Goal: Transaction & Acquisition: Download file/media

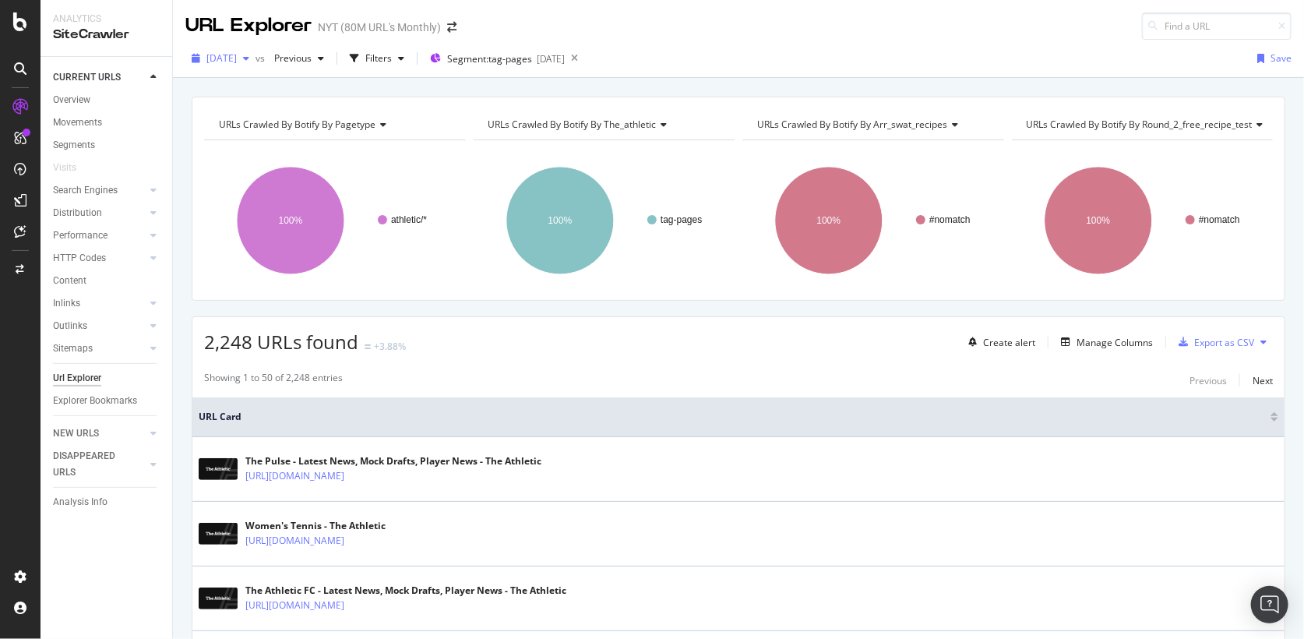
click at [255, 66] on div "[DATE]" at bounding box center [220, 58] width 70 height 23
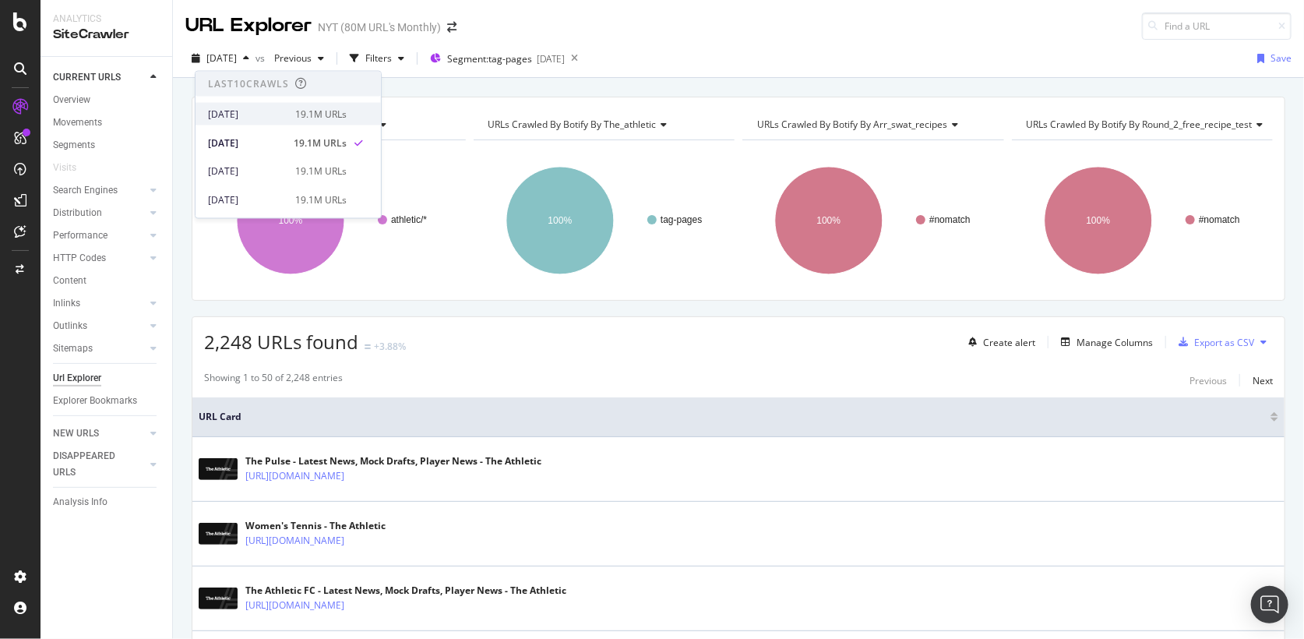
click at [263, 107] on div "[DATE]" at bounding box center [247, 114] width 78 height 14
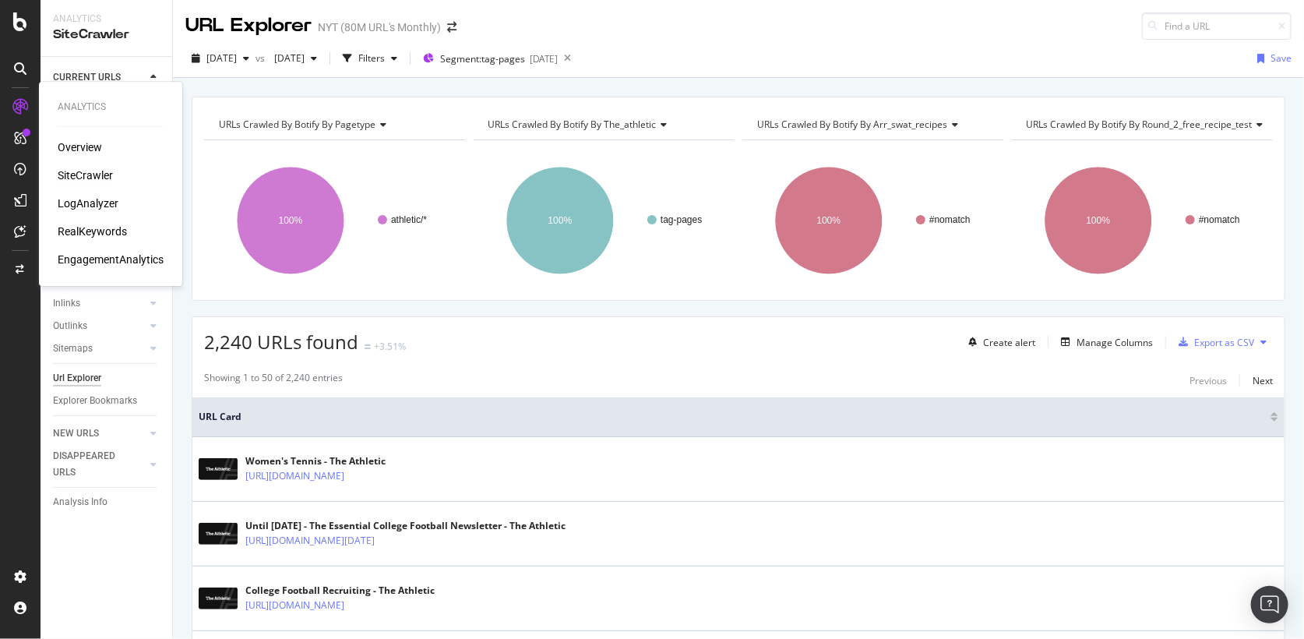
click at [73, 171] on div "SiteCrawler" at bounding box center [85, 175] width 55 height 16
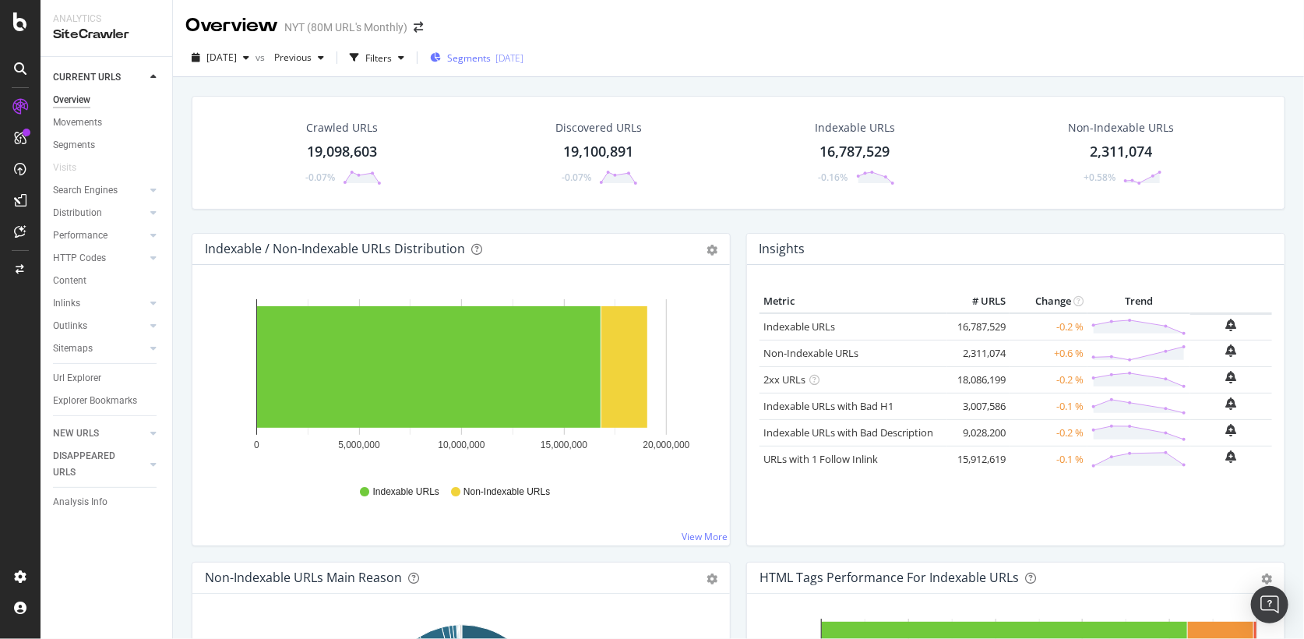
click at [523, 55] on div "[DATE]" at bounding box center [509, 57] width 28 height 13
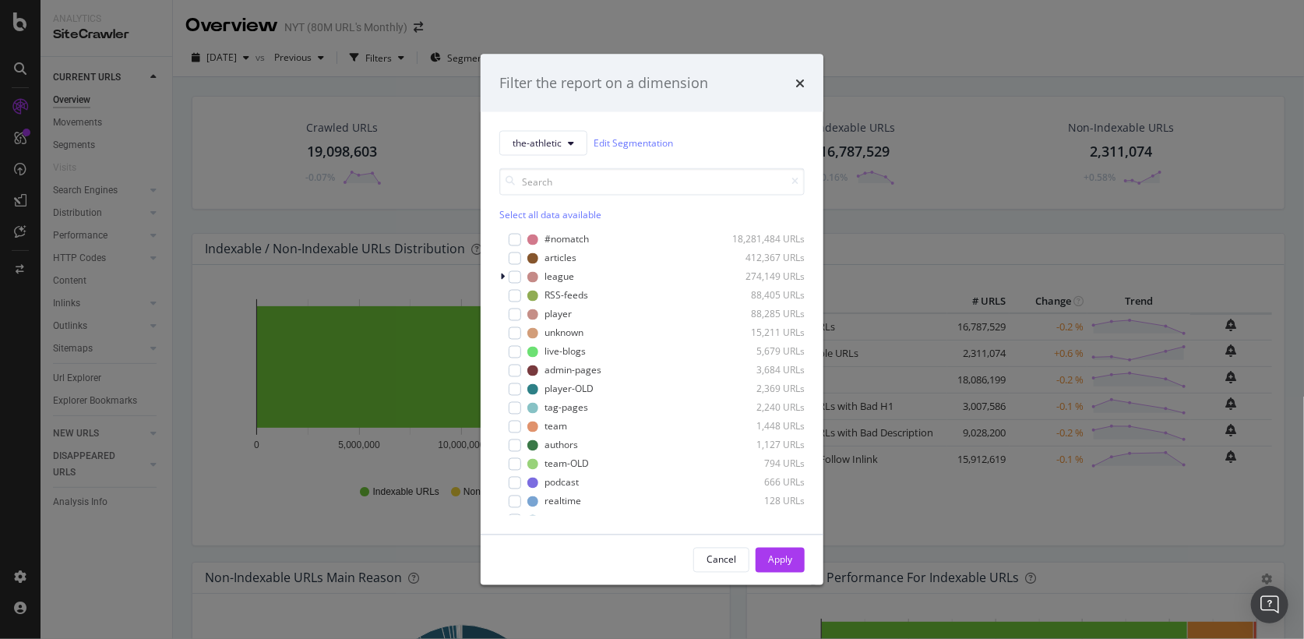
click at [559, 208] on div "Select all data available" at bounding box center [651, 213] width 305 height 13
click at [552, 234] on div "#nomatch" at bounding box center [566, 239] width 44 height 13
click at [558, 300] on div "RSS-feeds" at bounding box center [566, 295] width 44 height 13
click at [788, 551] on div "Apply" at bounding box center [780, 558] width 24 height 23
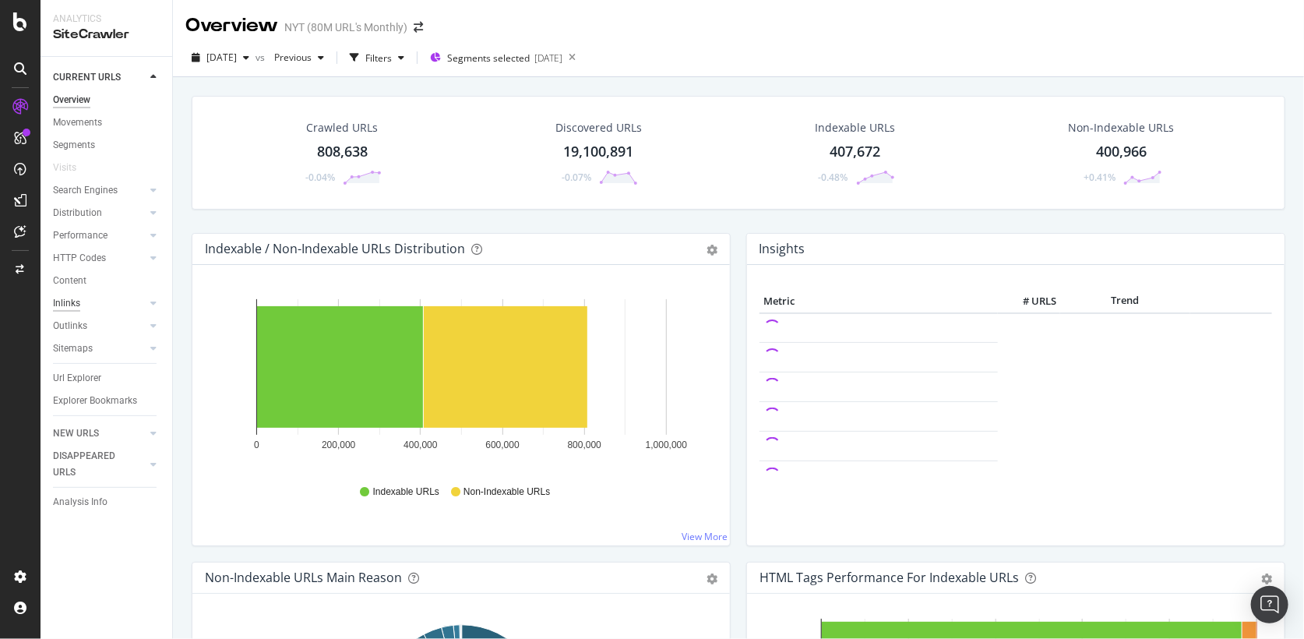
click at [68, 306] on div "Inlinks" at bounding box center [66, 303] width 27 height 16
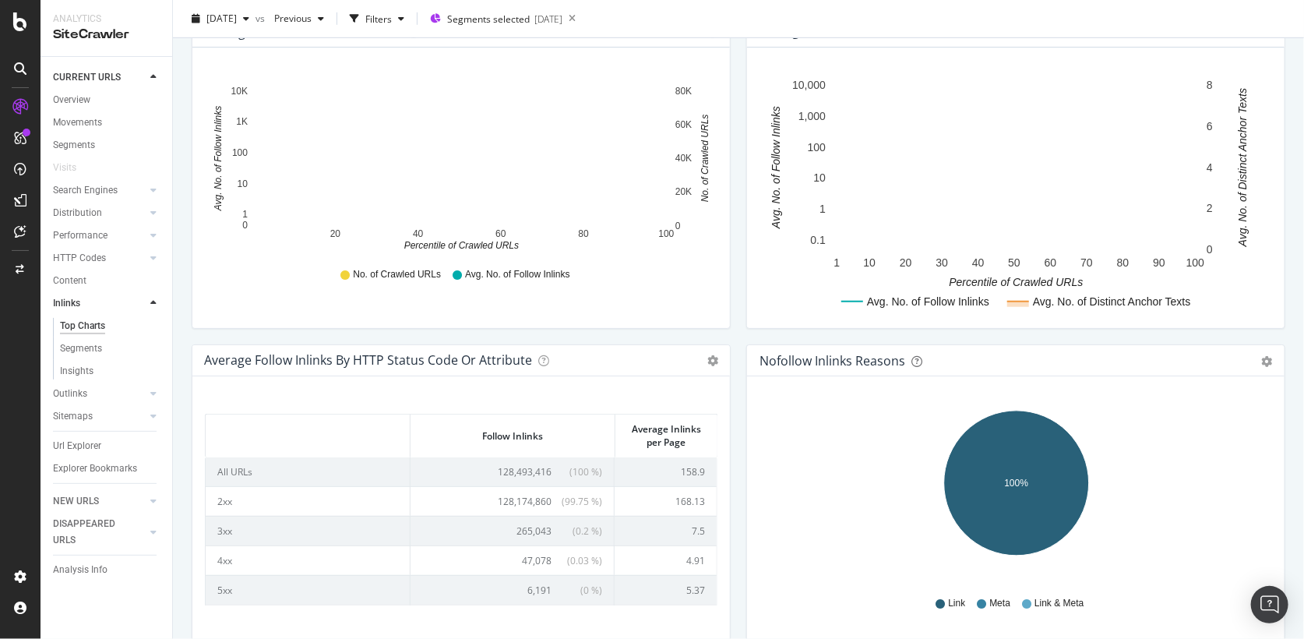
scroll to position [610, 0]
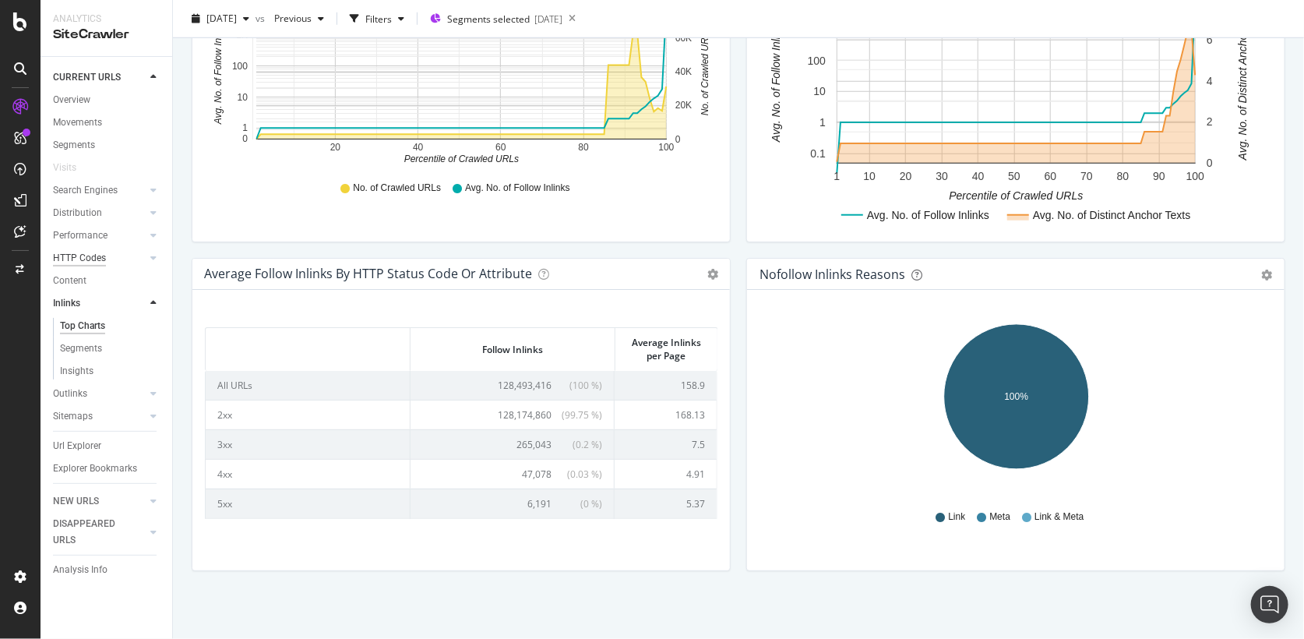
click at [98, 261] on div "HTTP Codes" at bounding box center [79, 258] width 53 height 16
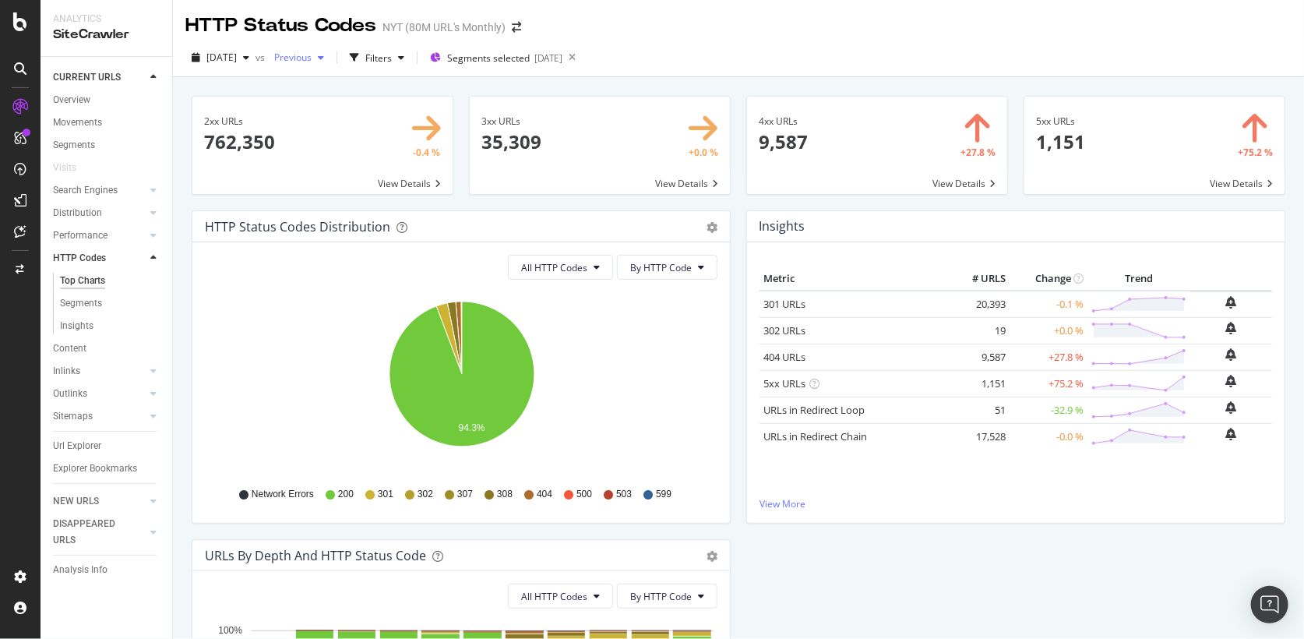
click at [305, 67] on div "Previous" at bounding box center [299, 57] width 62 height 23
click at [328, 202] on div "[DATE]" at bounding box center [336, 200] width 78 height 14
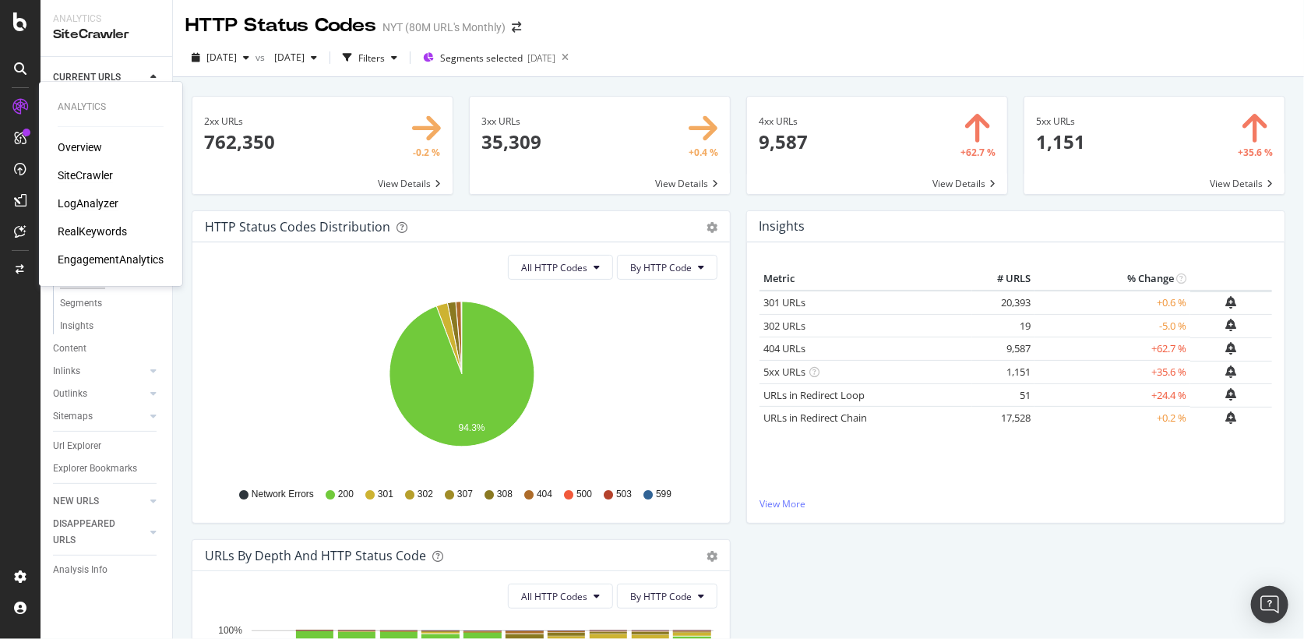
click at [86, 204] on div "LogAnalyzer" at bounding box center [88, 203] width 61 height 16
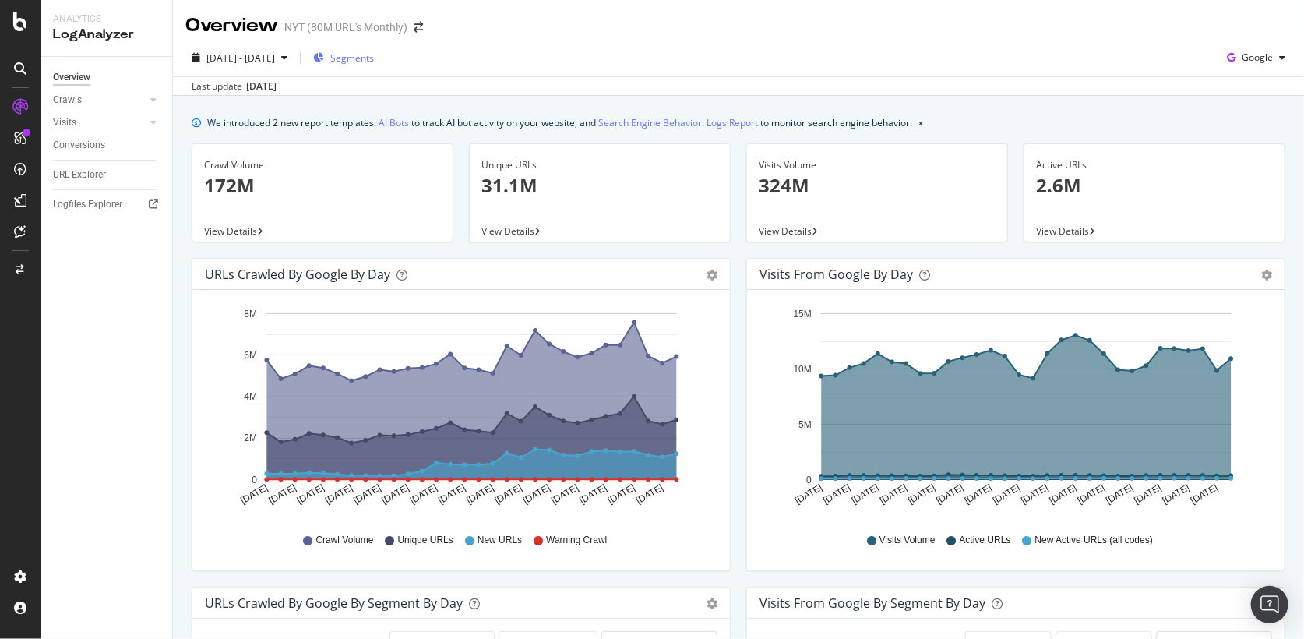
click at [363, 49] on div "Segments" at bounding box center [343, 57] width 61 height 23
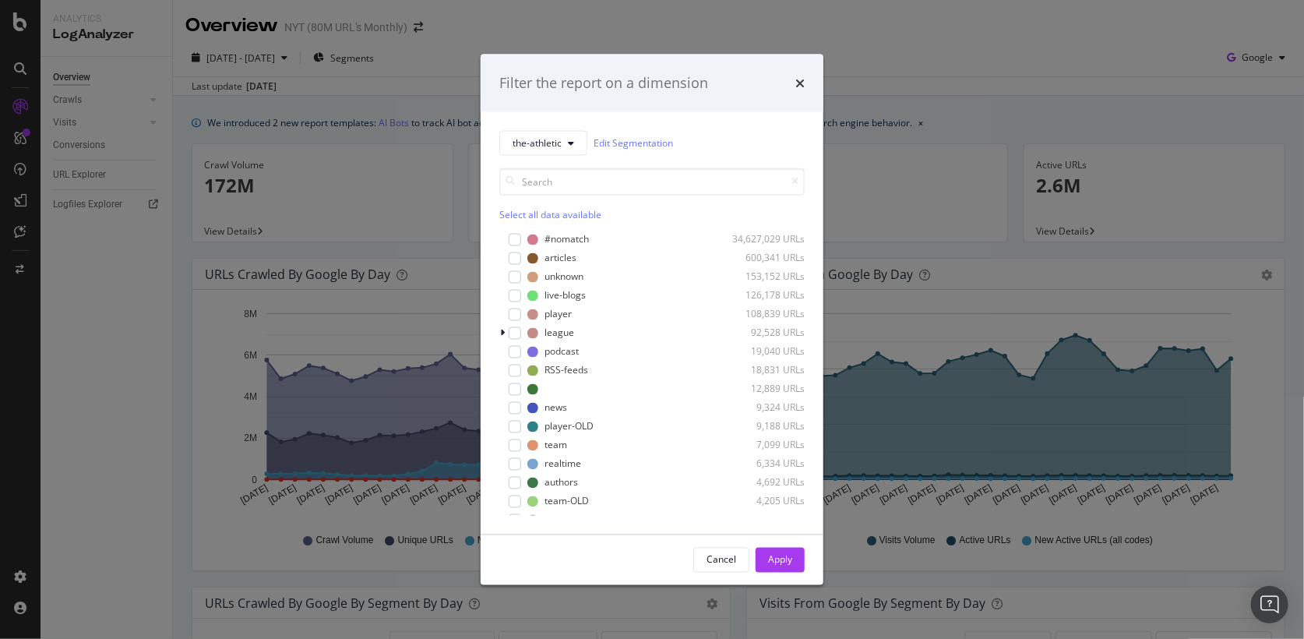
click at [518, 209] on div "Select all data available" at bounding box center [651, 213] width 305 height 13
click at [565, 243] on div "#nomatch" at bounding box center [566, 239] width 44 height 13
click at [554, 365] on div "RSS-feeds" at bounding box center [566, 370] width 44 height 13
click at [768, 549] on div "Apply" at bounding box center [780, 558] width 24 height 23
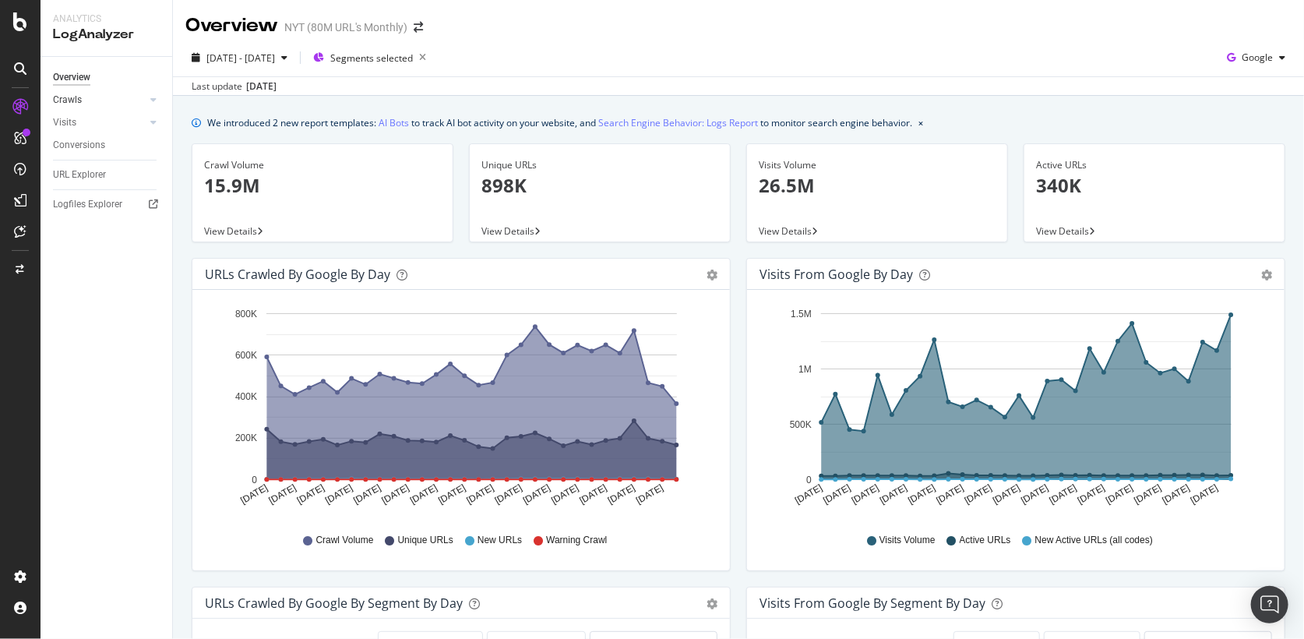
click at [85, 104] on link "Crawls" at bounding box center [99, 100] width 93 height 16
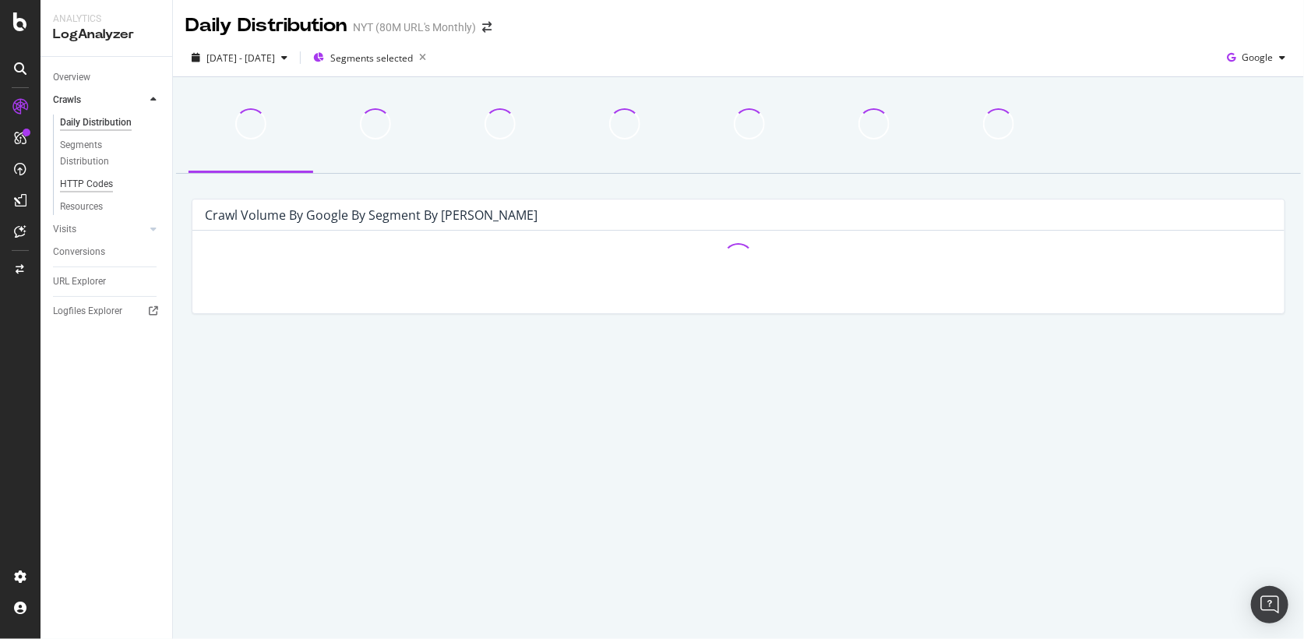
click at [94, 180] on div "HTTP Codes" at bounding box center [86, 184] width 53 height 16
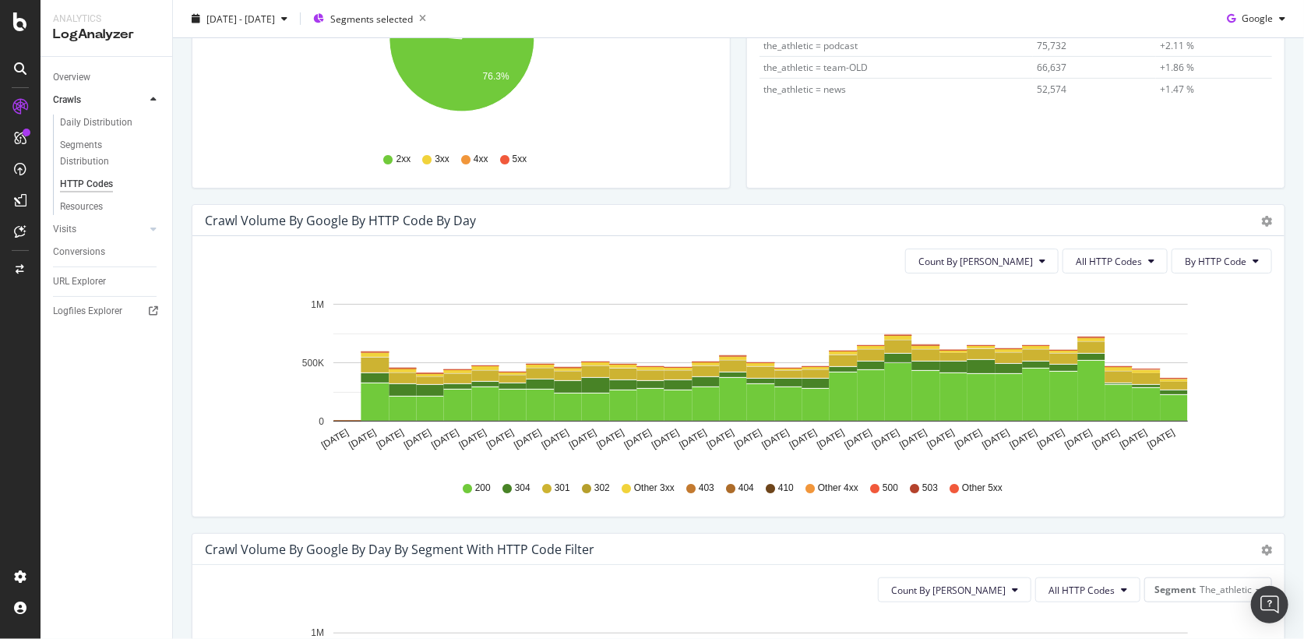
scroll to position [400, 0]
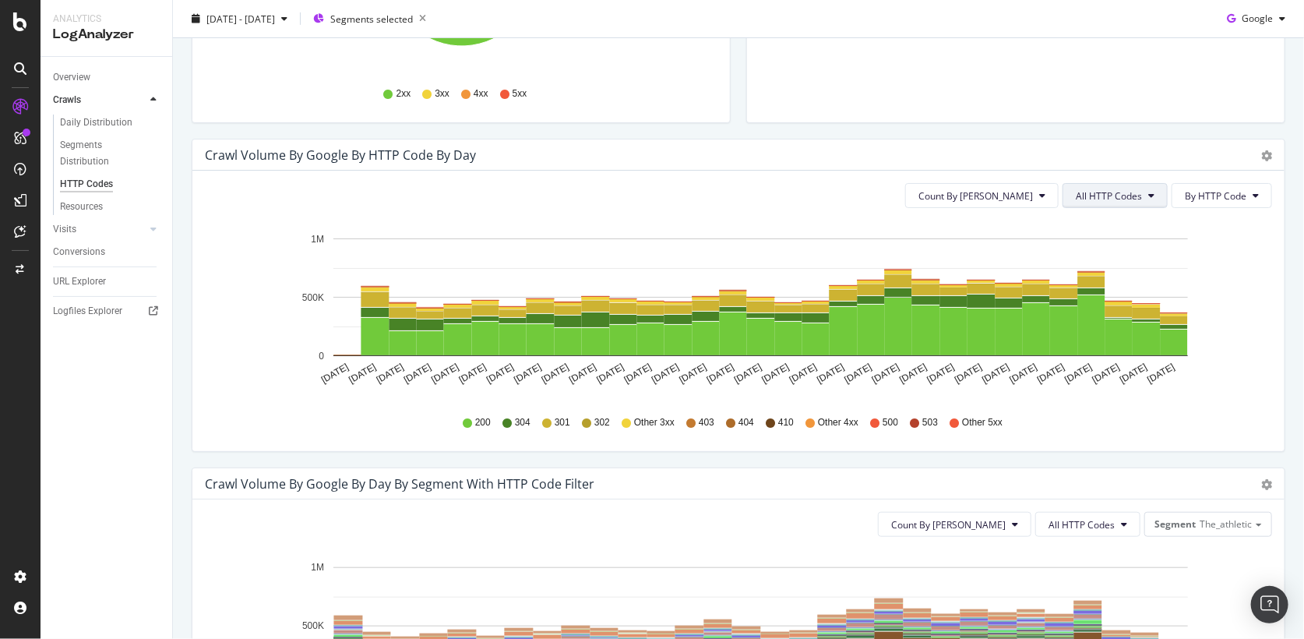
click at [1082, 183] on button "All HTTP Codes" at bounding box center [1114, 195] width 105 height 25
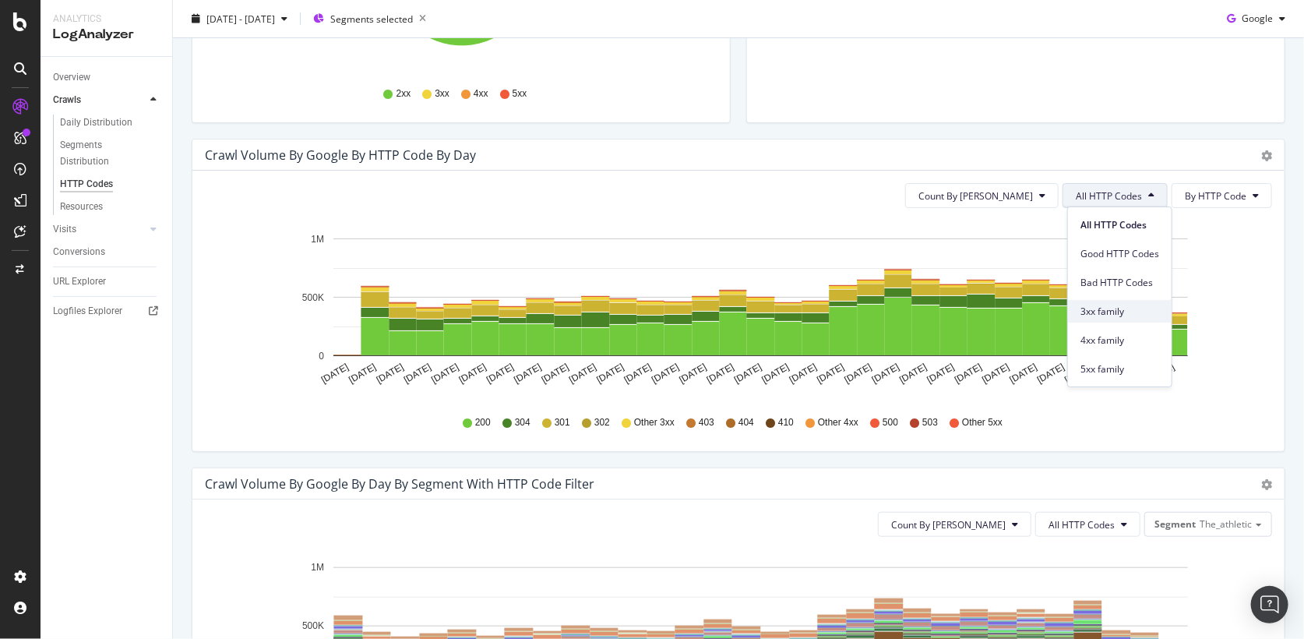
click at [1106, 314] on span "3xx family" at bounding box center [1119, 311] width 79 height 14
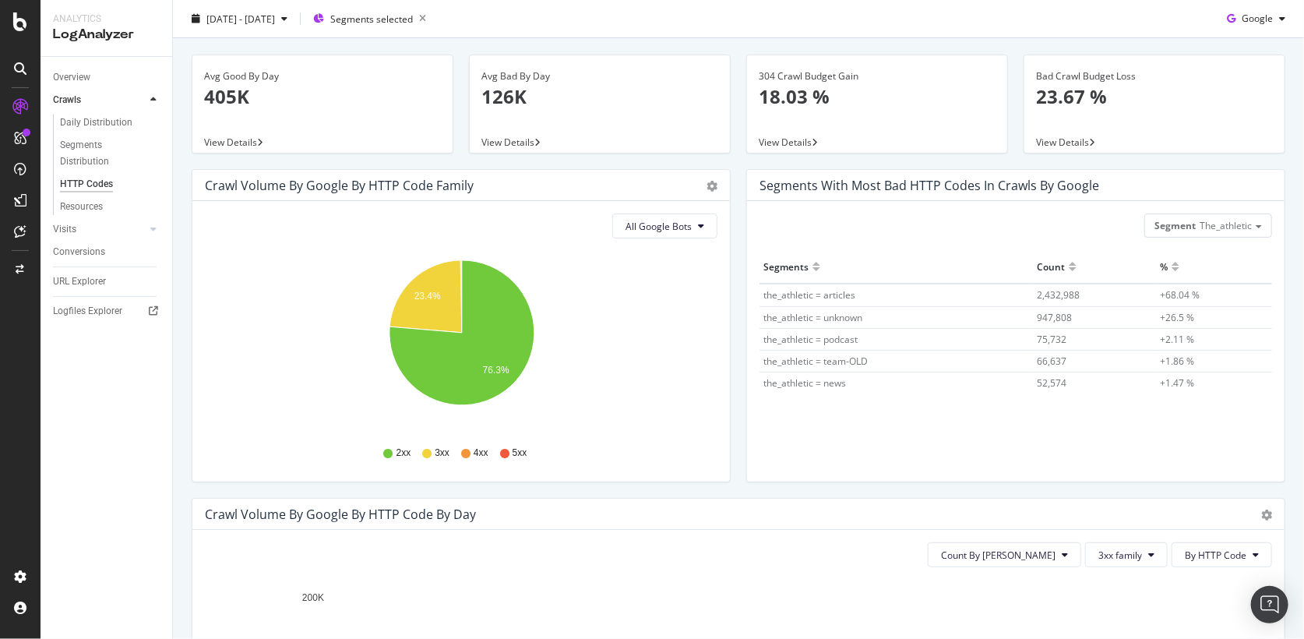
scroll to position [0, 0]
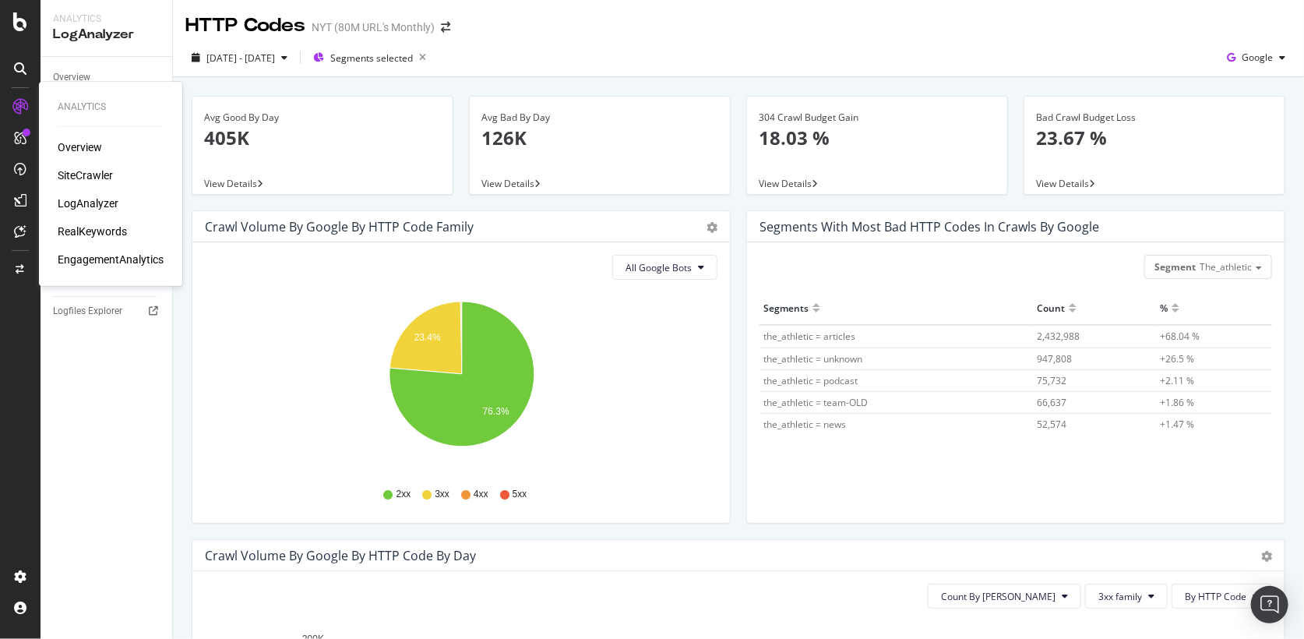
click at [84, 178] on div "SiteCrawler" at bounding box center [85, 175] width 55 height 16
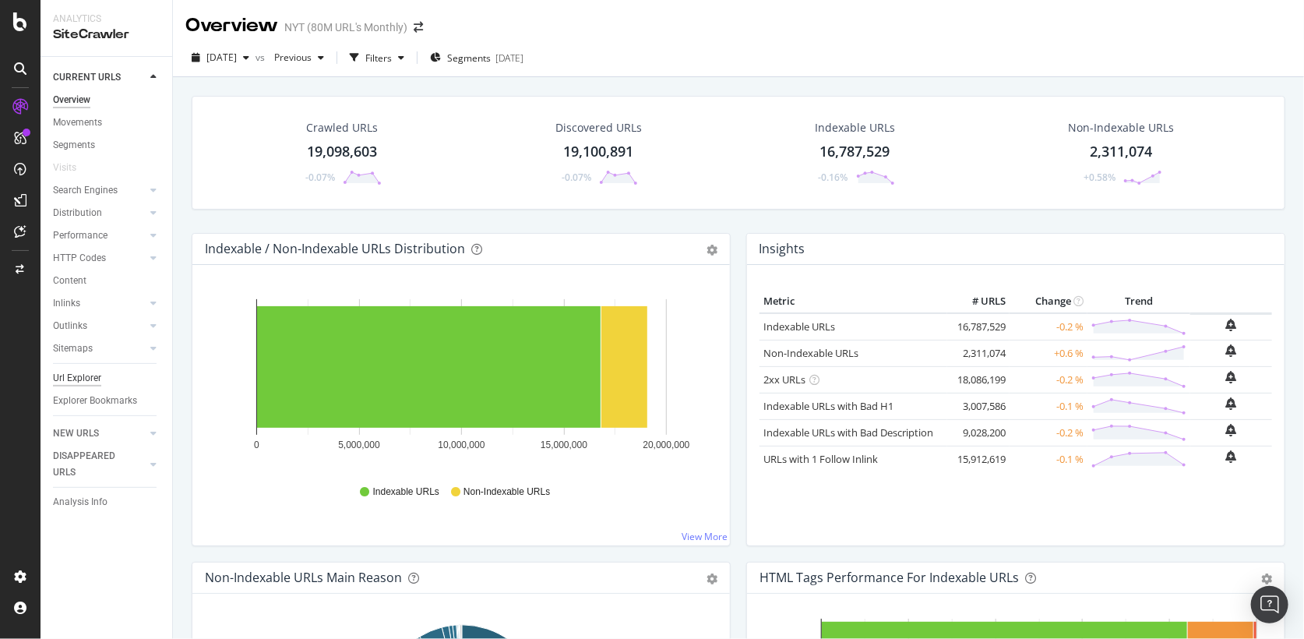
click at [83, 379] on div "Url Explorer" at bounding box center [77, 378] width 48 height 16
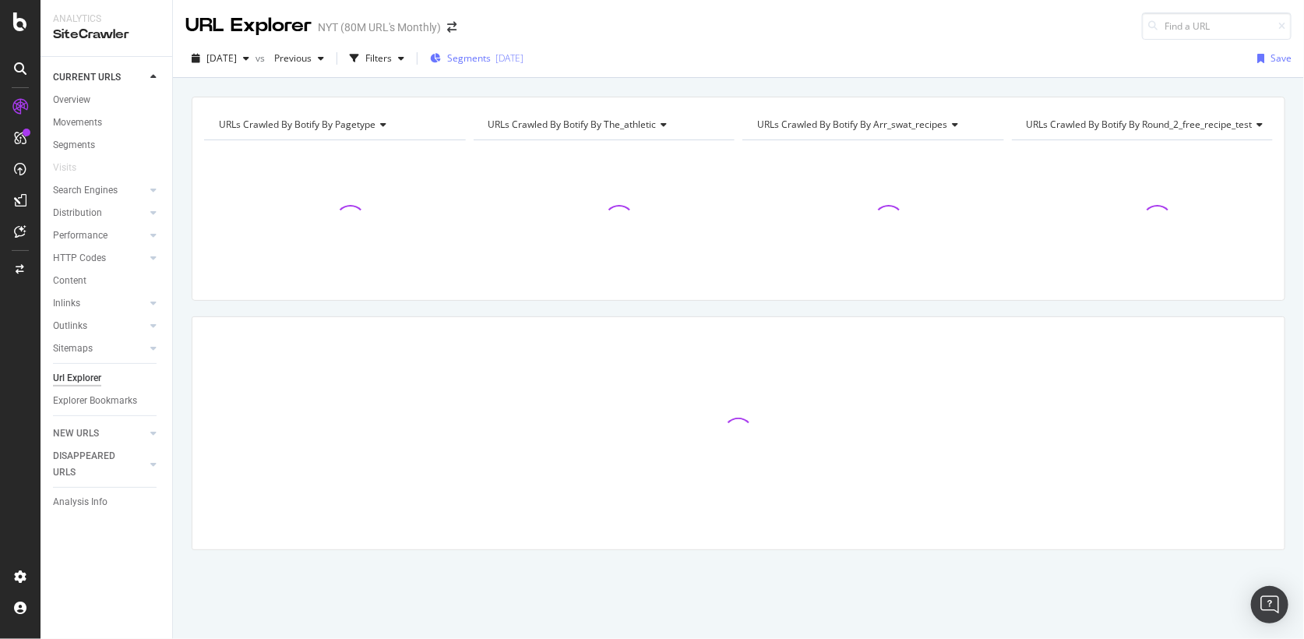
click at [523, 59] on div "[DATE]" at bounding box center [509, 57] width 28 height 13
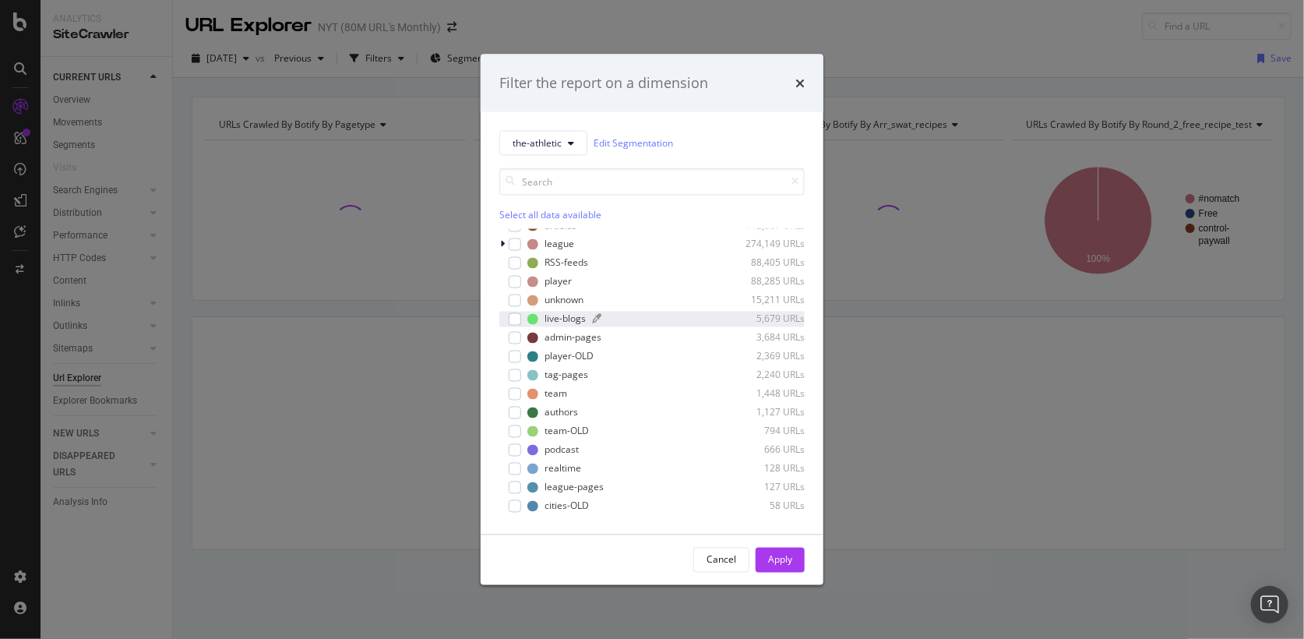
scroll to position [45, 0]
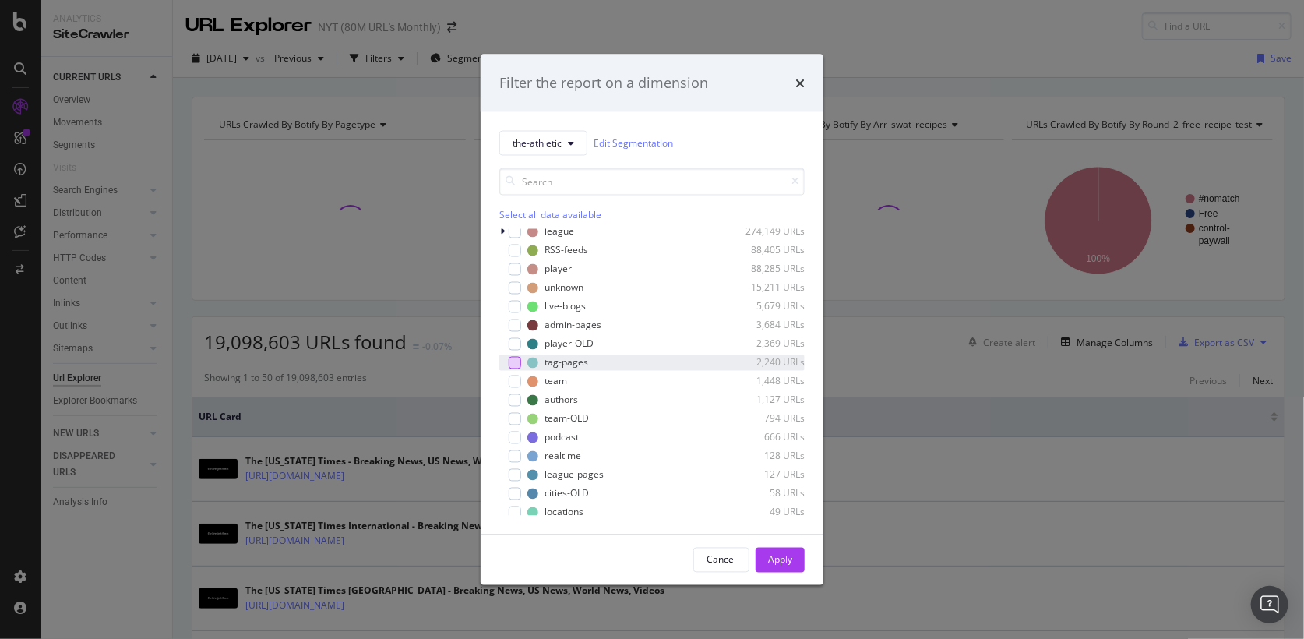
click at [518, 361] on div "modal" at bounding box center [514, 362] width 12 height 12
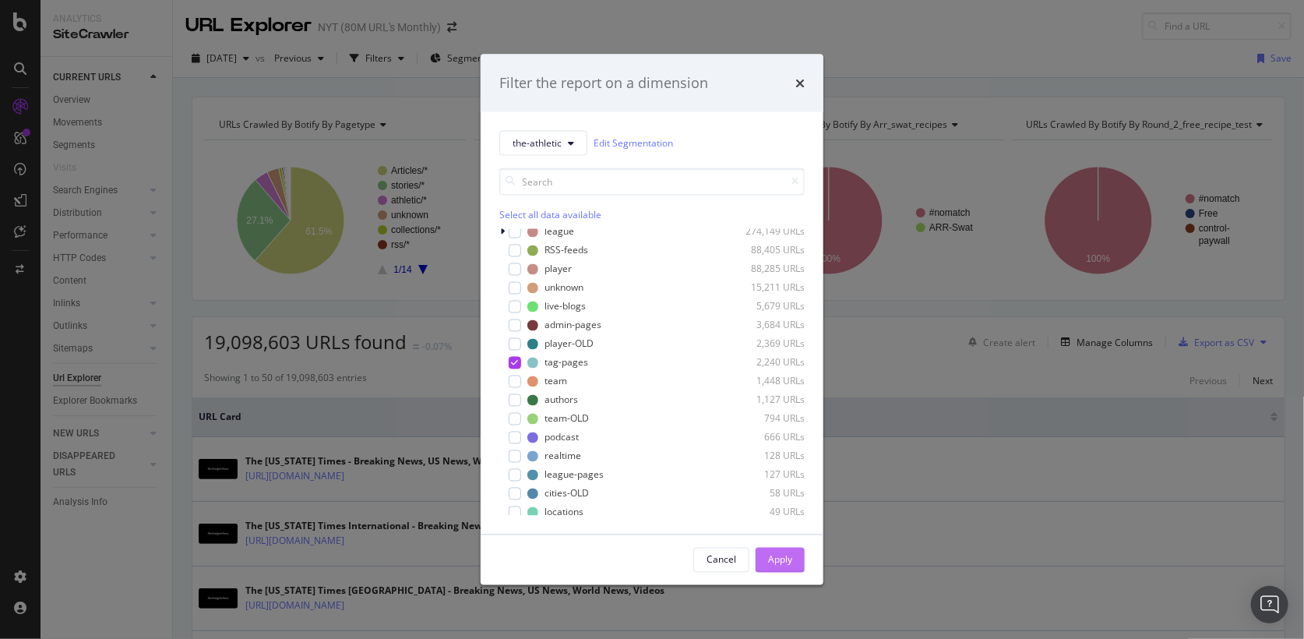
click at [772, 558] on div "Apply" at bounding box center [780, 559] width 24 height 13
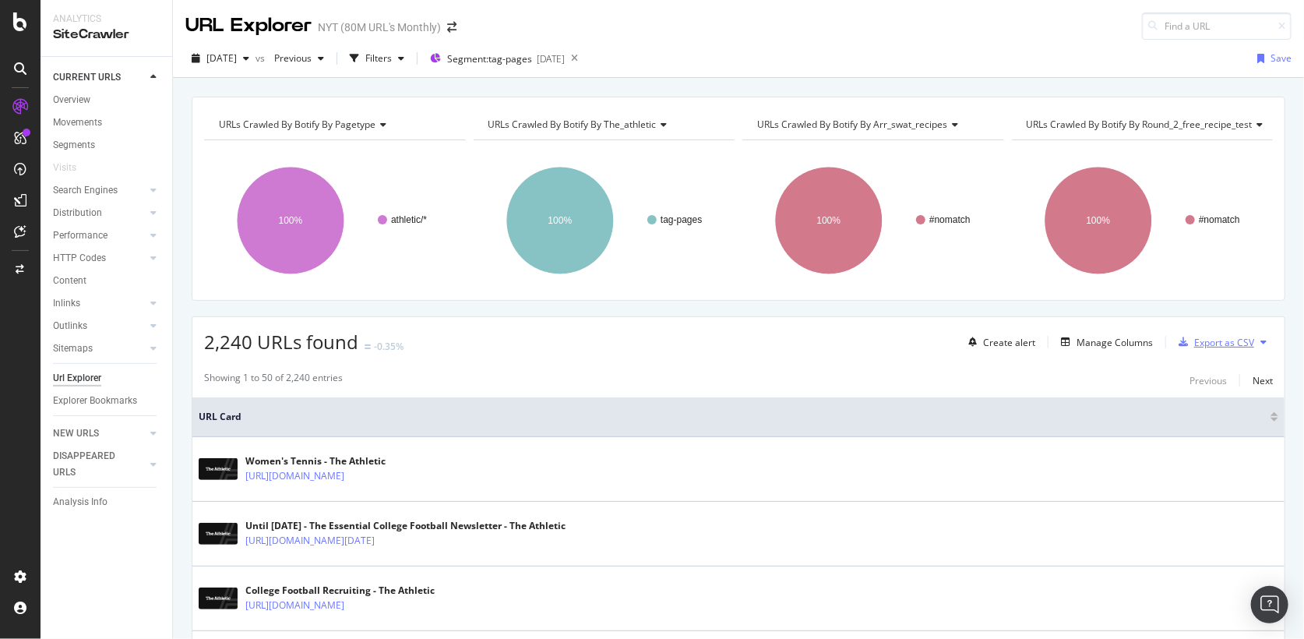
click at [1221, 340] on div "Export as CSV" at bounding box center [1224, 342] width 60 height 13
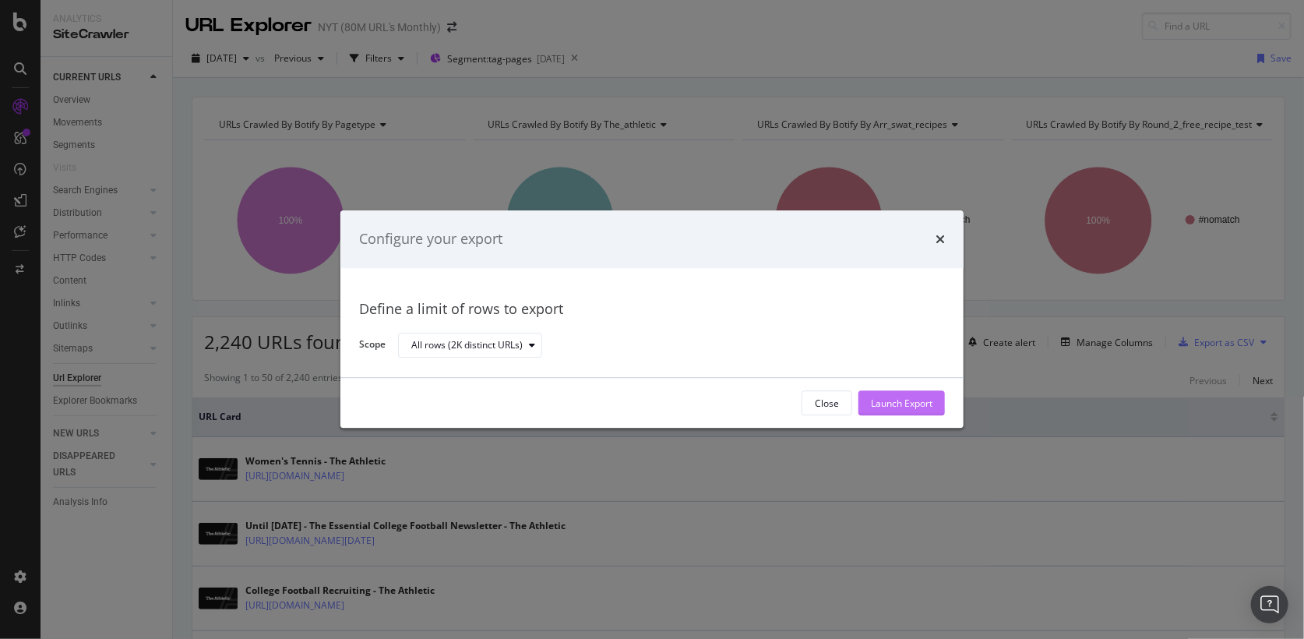
click at [927, 401] on div "Launch Export" at bounding box center [902, 402] width 62 height 13
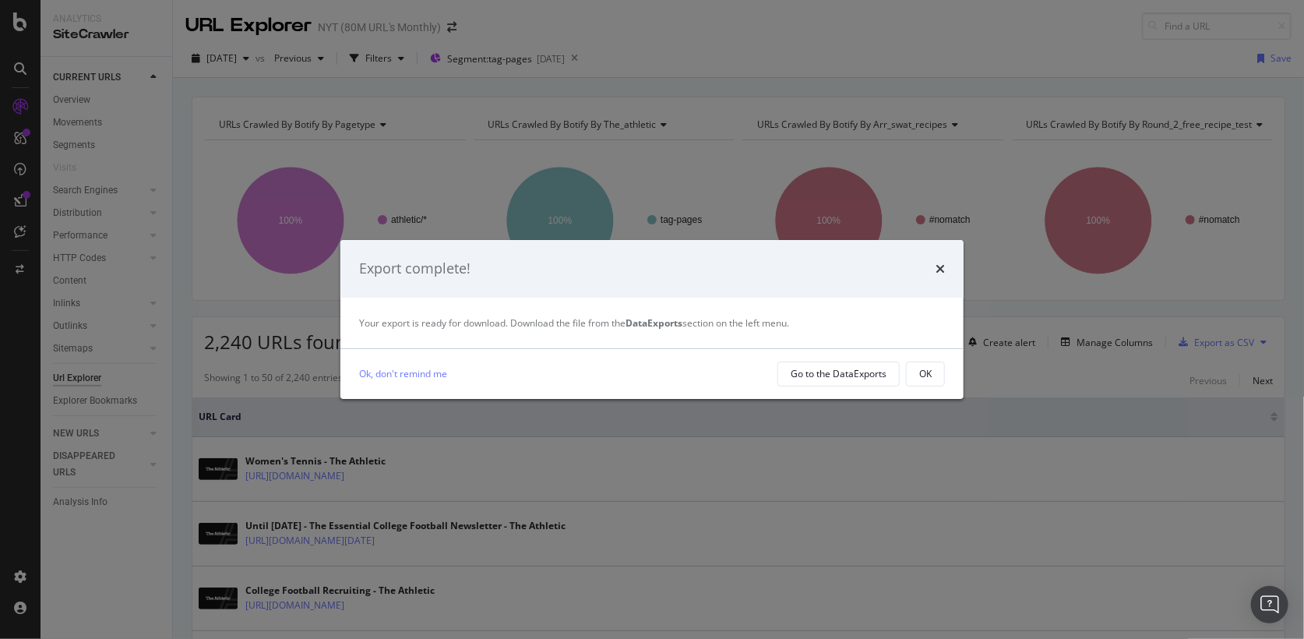
click at [862, 361] on div "Ok, don't remind me Go to the DataExports OK" at bounding box center [651, 374] width 623 height 50
click at [843, 371] on div "Go to the DataExports" at bounding box center [838, 373] width 96 height 13
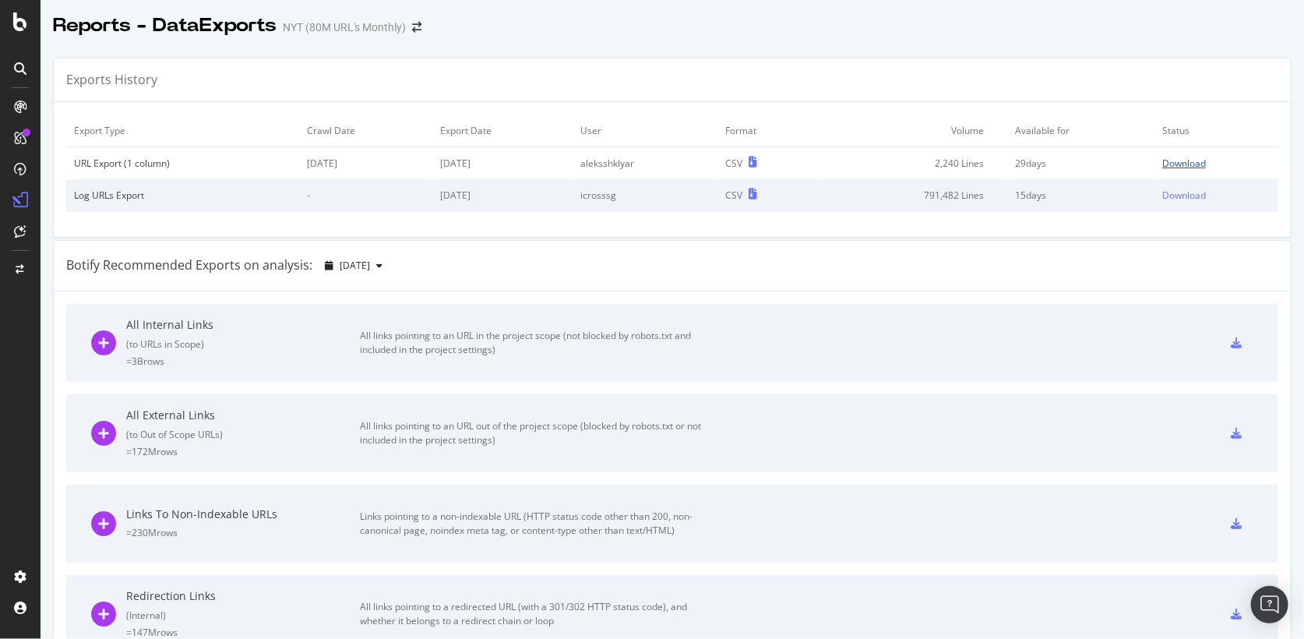
click at [1185, 160] on div "Download" at bounding box center [1184, 163] width 44 height 13
